Goal: Task Accomplishment & Management: Use online tool/utility

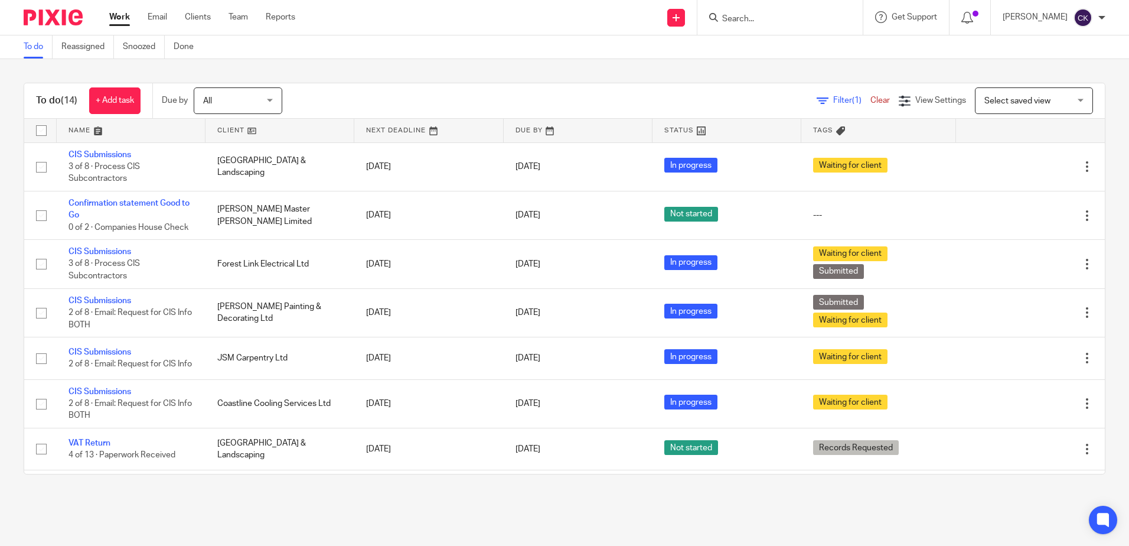
drag, startPoint x: 119, startPoint y: 17, endPoint x: 122, endPoint y: 24, distance: 7.7
click at [119, 17] on link "Work" at bounding box center [119, 17] width 21 height 12
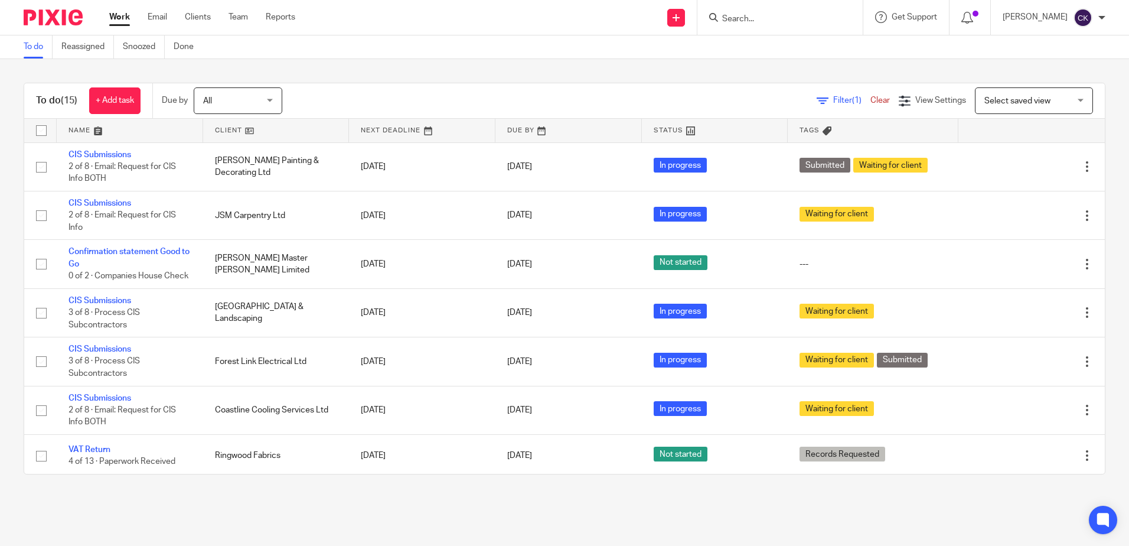
click at [819, 15] on input "Search" at bounding box center [774, 19] width 106 height 11
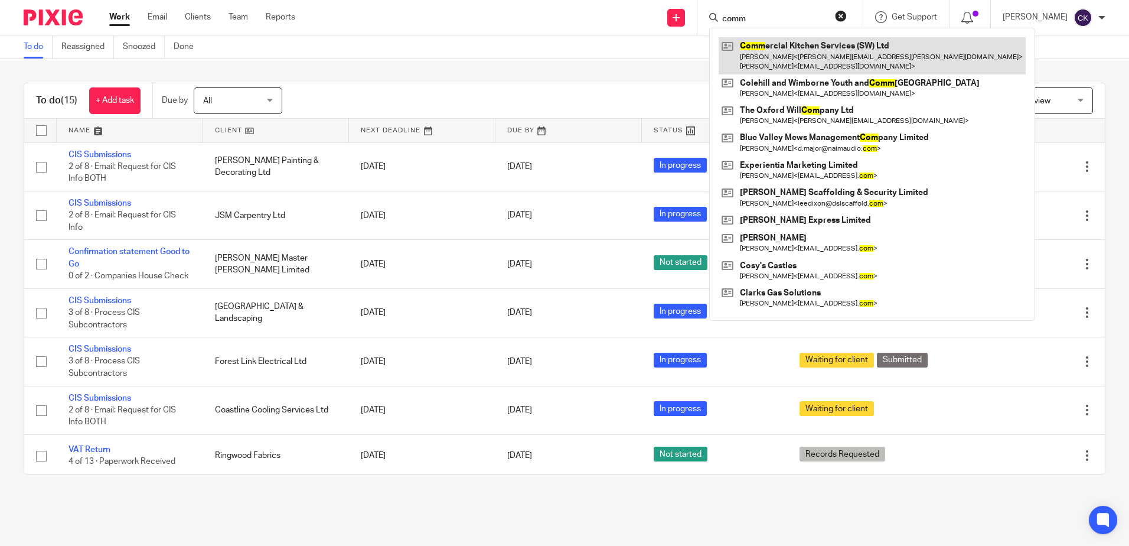
type input "comm"
drag, startPoint x: 881, startPoint y: 48, endPoint x: 865, endPoint y: 48, distance: 16.0
click at [881, 48] on link at bounding box center [872, 55] width 307 height 37
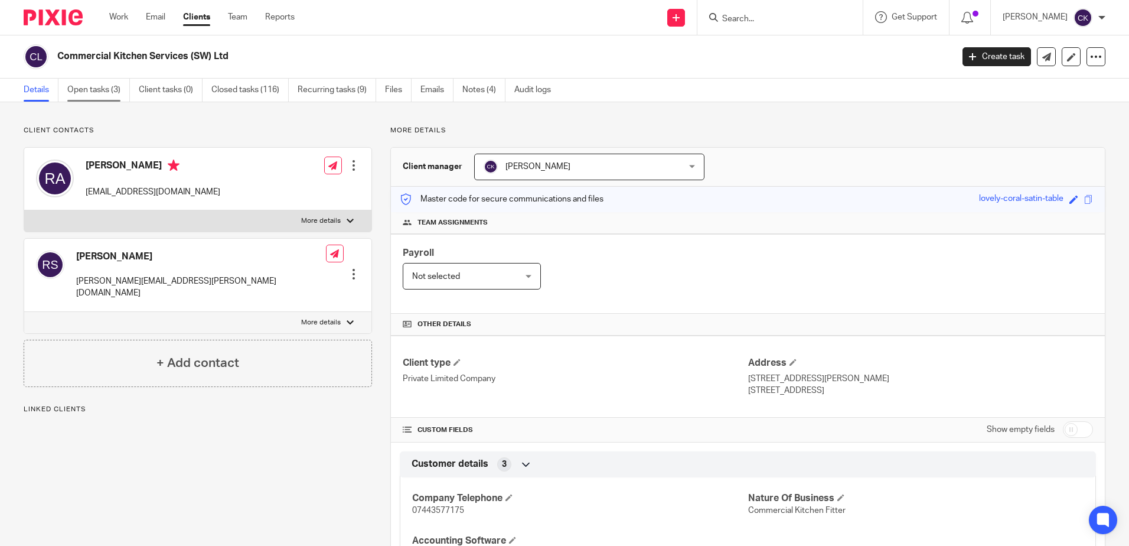
click at [104, 91] on link "Open tasks (3)" at bounding box center [98, 90] width 63 height 23
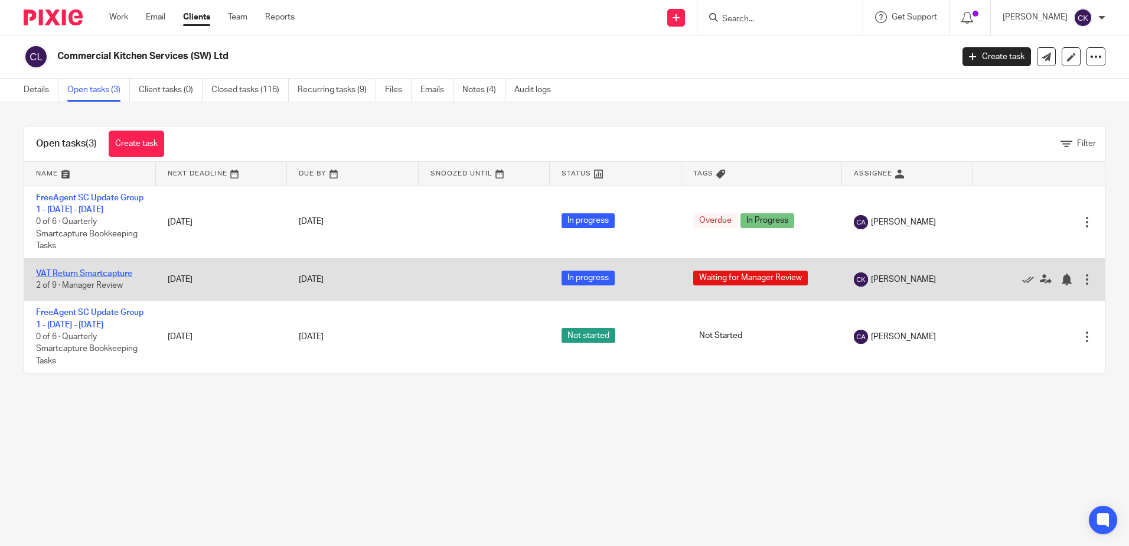
click at [78, 278] on link "VAT Return Smartcapture" at bounding box center [84, 273] width 96 height 8
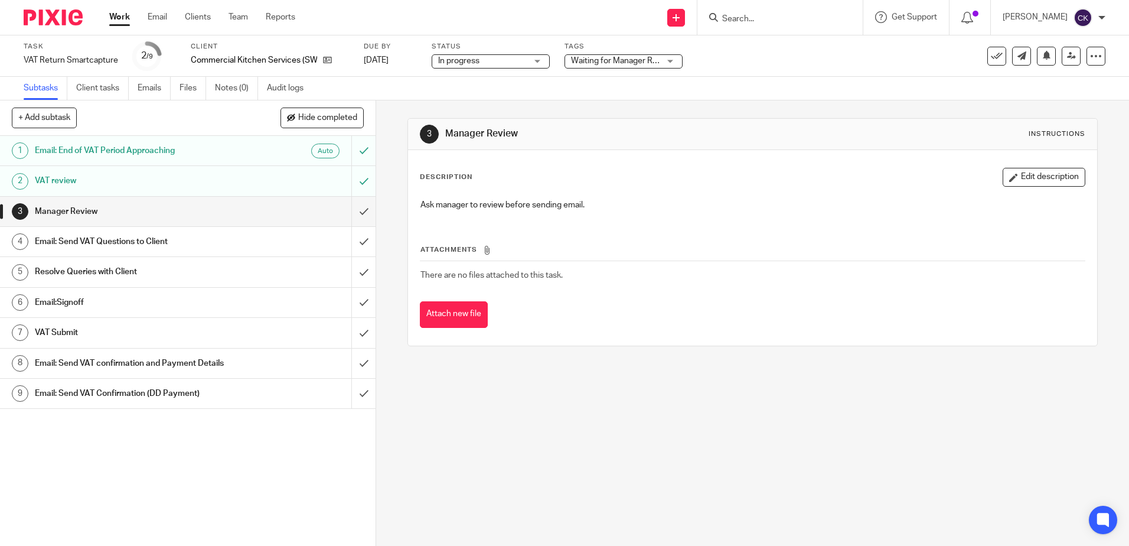
click at [177, 244] on h1 "Email: Send VAT Questions to Client" at bounding box center [136, 242] width 203 height 18
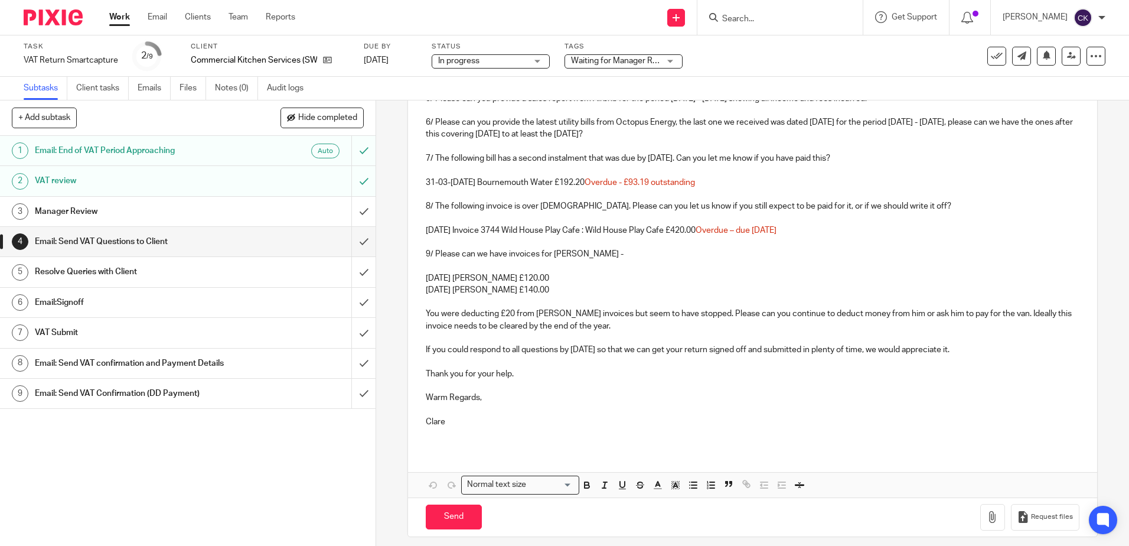
scroll to position [498, 0]
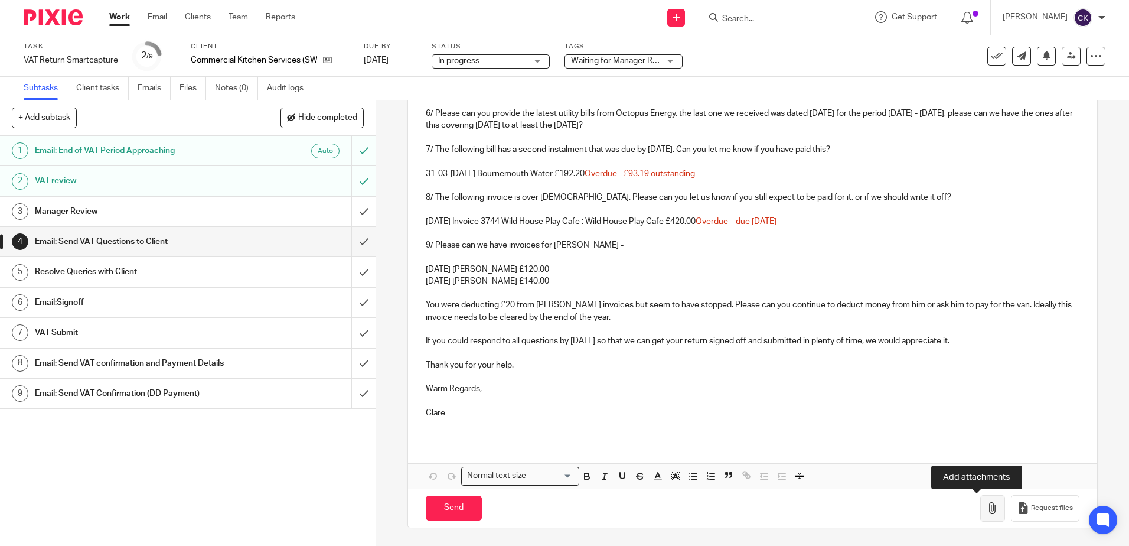
click at [987, 513] on icon "button" at bounding box center [993, 508] width 12 height 12
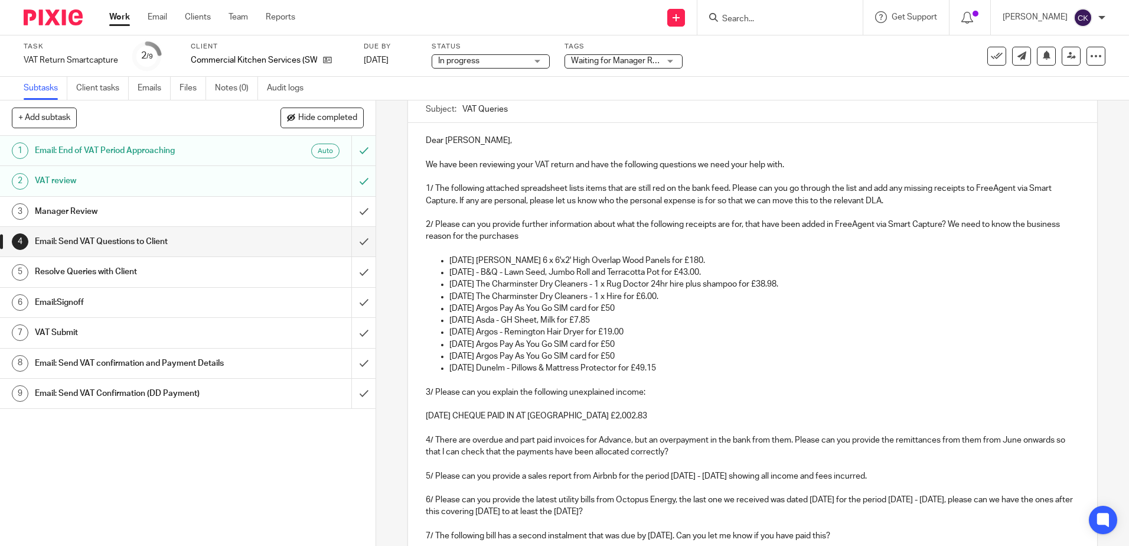
scroll to position [0, 0]
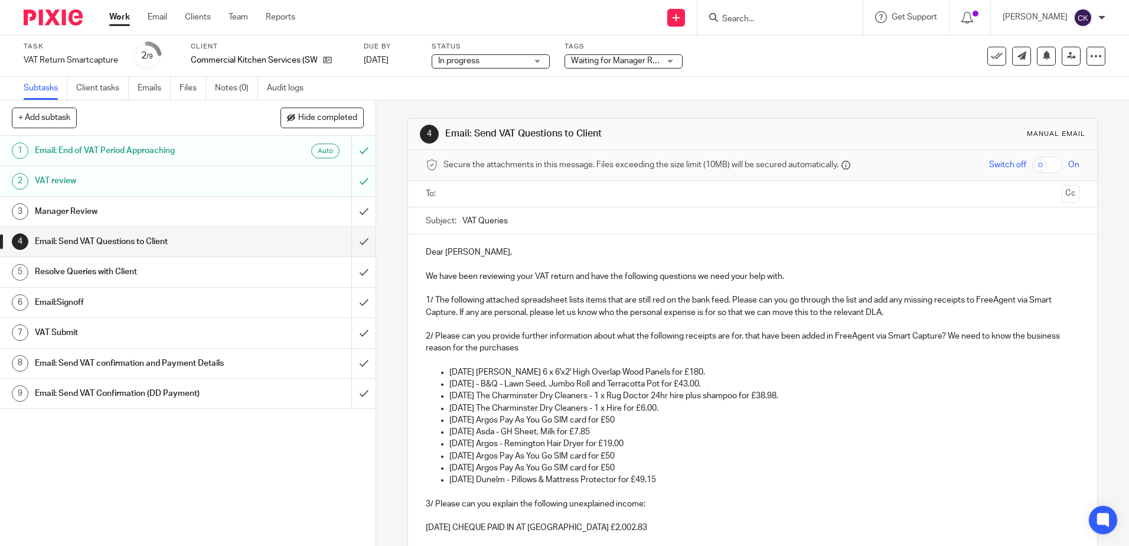
click at [448, 196] on input "text" at bounding box center [752, 194] width 609 height 14
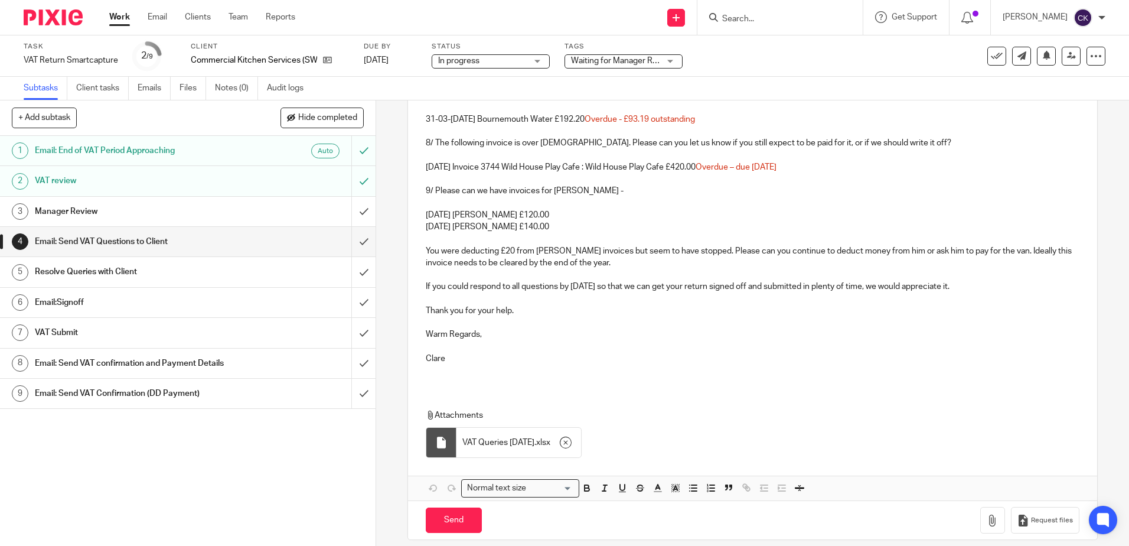
scroll to position [566, 0]
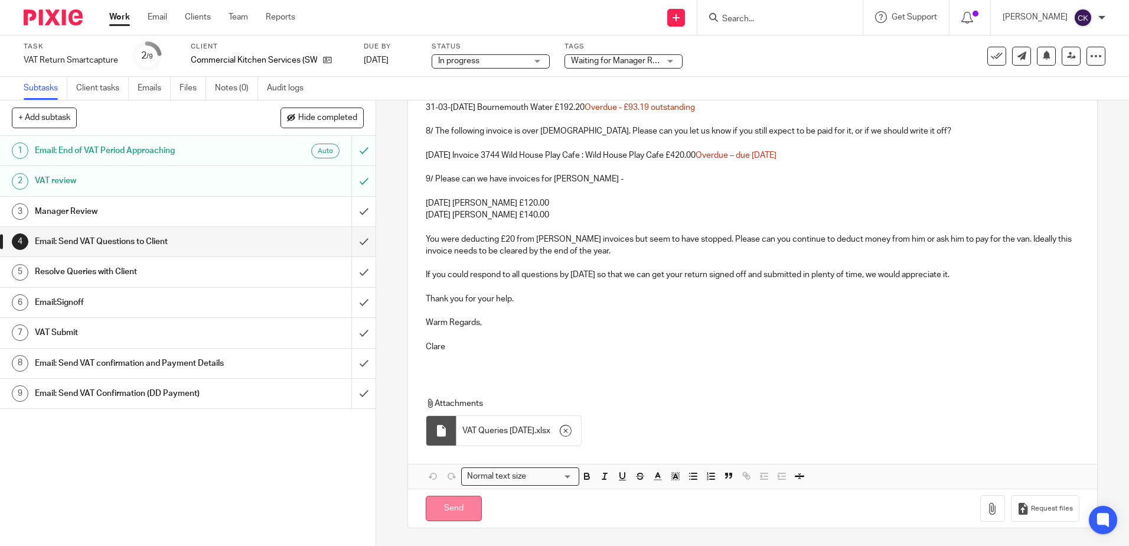
click at [455, 512] on input "Send" at bounding box center [454, 508] width 56 height 25
type input "Sent"
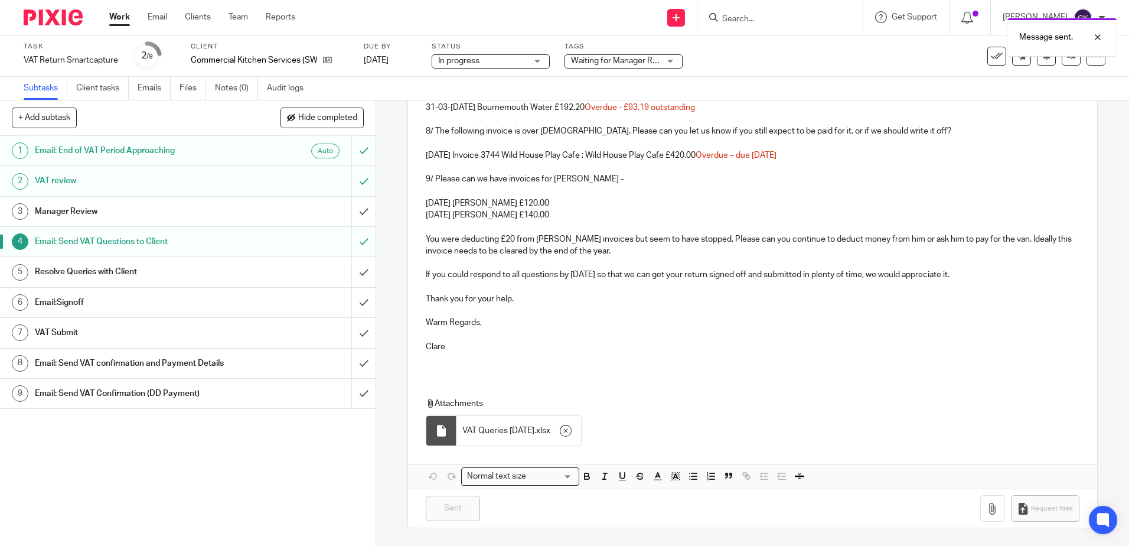
click at [669, 61] on div "Waiting for Manager Review" at bounding box center [624, 61] width 118 height 14
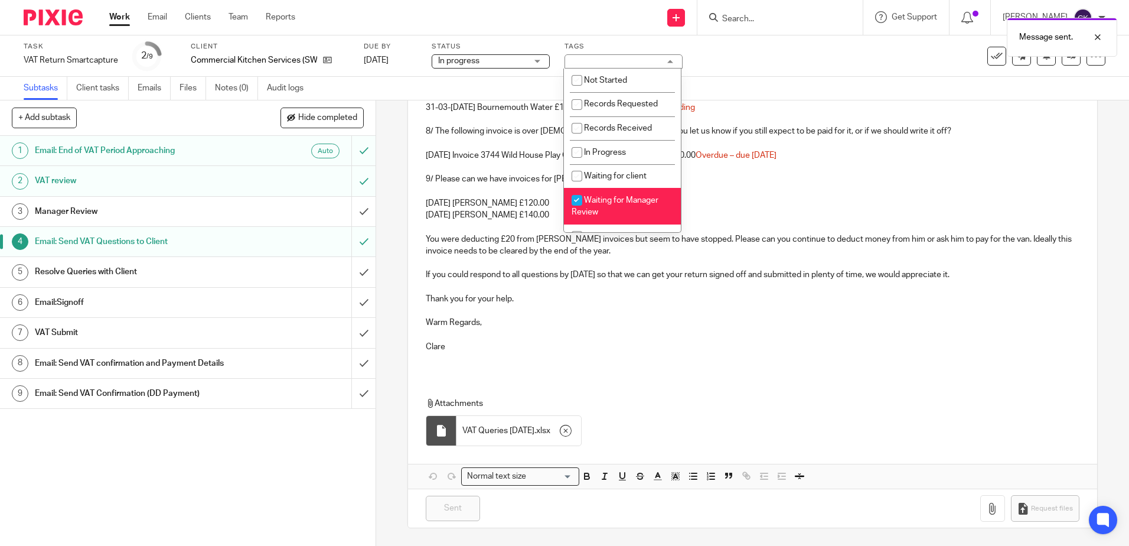
click at [574, 198] on input "checkbox" at bounding box center [577, 200] width 22 height 22
checkbox input "false"
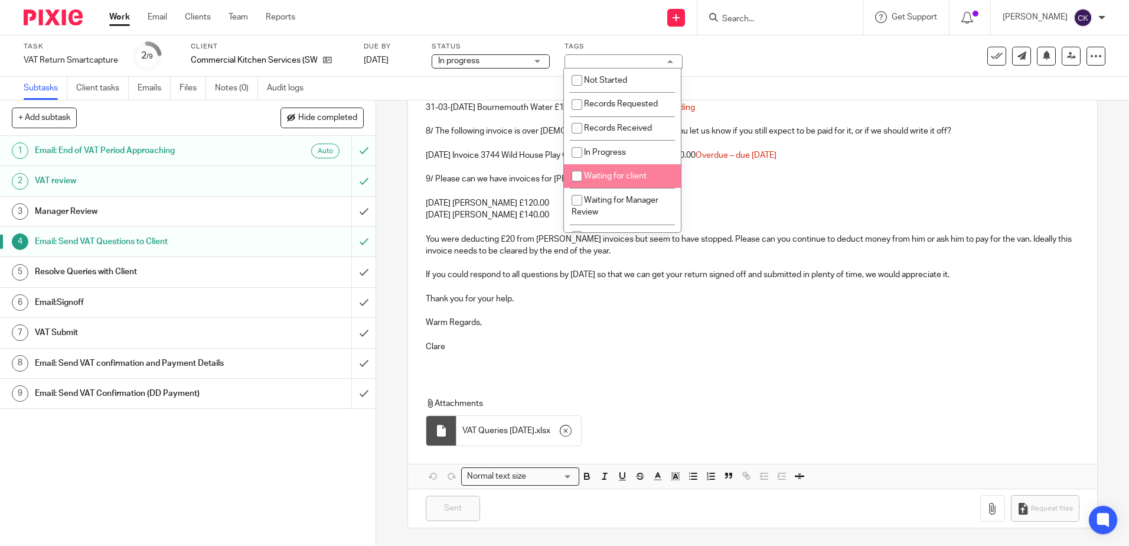
click at [579, 175] on input "checkbox" at bounding box center [577, 176] width 22 height 22
checkbox input "true"
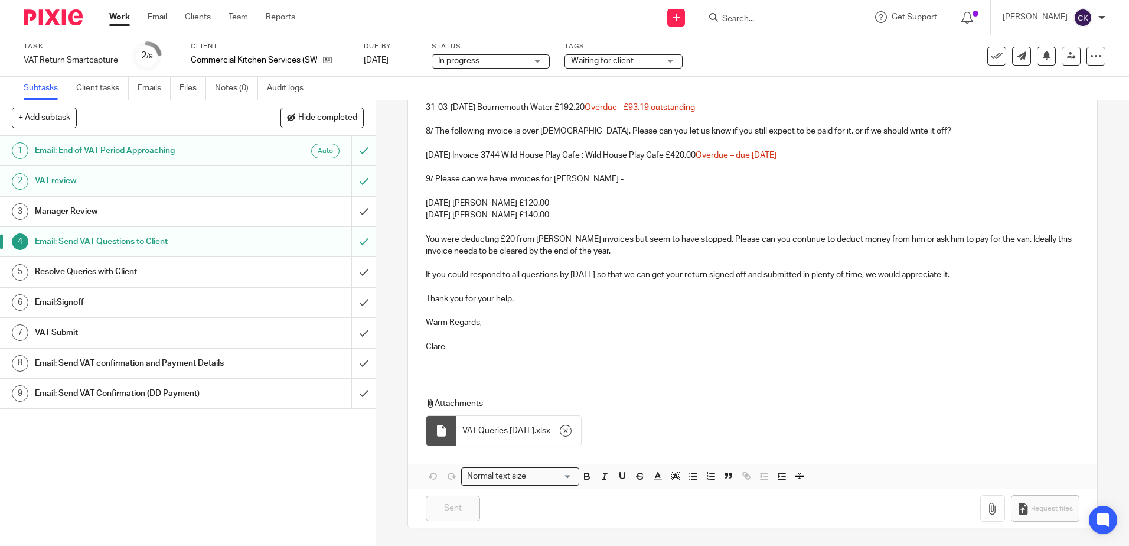
drag, startPoint x: 756, startPoint y: 336, endPoint x: 656, endPoint y: 305, distance: 104.6
click at [757, 337] on p at bounding box center [752, 335] width 653 height 12
